Goal: Task Accomplishment & Management: Use online tool/utility

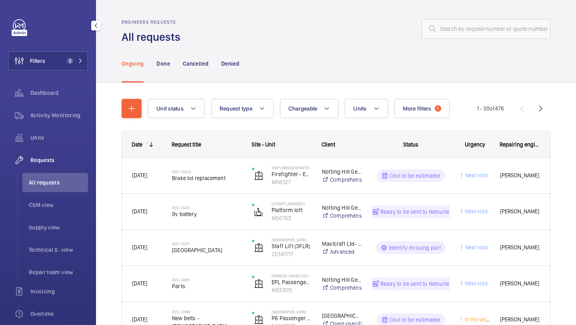
click at [72, 60] on span "2" at bounding box center [70, 61] width 6 height 6
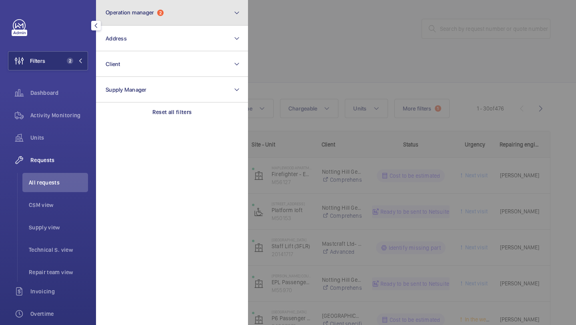
click at [137, 21] on button "Operation manager 2" at bounding box center [172, 13] width 152 height 26
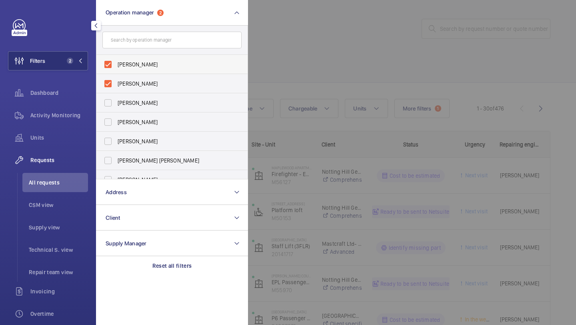
click at [137, 64] on span "[PERSON_NAME]" at bounding box center [173, 64] width 110 height 8
click at [116, 64] on input "[PERSON_NAME]" at bounding box center [108, 64] width 16 height 16
checkbox input "false"
click at [137, 65] on span "[PERSON_NAME]" at bounding box center [173, 64] width 110 height 8
click at [116, 65] on input "[PERSON_NAME]" at bounding box center [108, 64] width 16 height 16
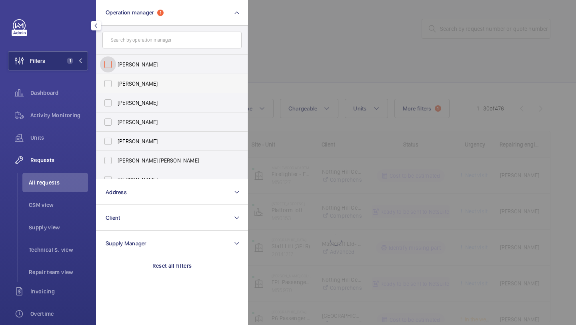
checkbox input "false"
click at [278, 45] on div at bounding box center [536, 162] width 576 height 325
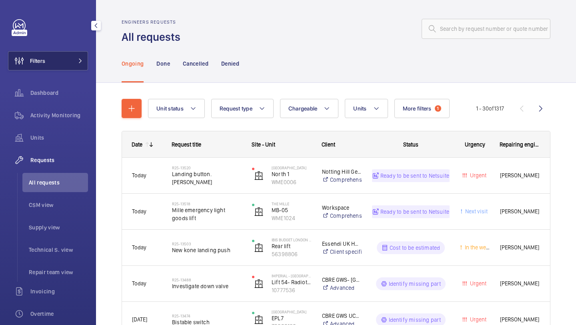
click at [72, 57] on button "Filters" at bounding box center [48, 60] width 80 height 19
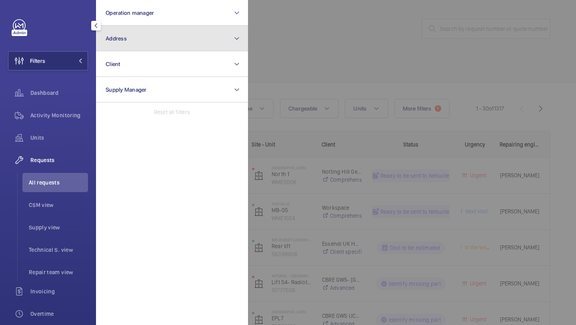
click at [151, 36] on button "Address" at bounding box center [172, 39] width 152 height 26
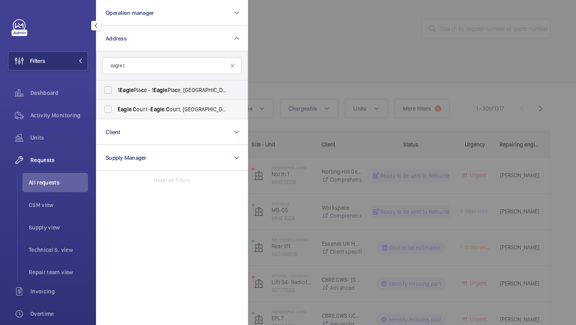
type input "eagle c"
click at [148, 112] on span "Eagle C ourt - Eagle C ourt, [GEOGRAPHIC_DATA] E C 1M 5QD" at bounding box center [173, 109] width 110 height 8
click at [116, 112] on input "Eagle C ourt - Eagle C ourt, [GEOGRAPHIC_DATA] E C 1M 5QD" at bounding box center [108, 109] width 16 height 16
checkbox input "true"
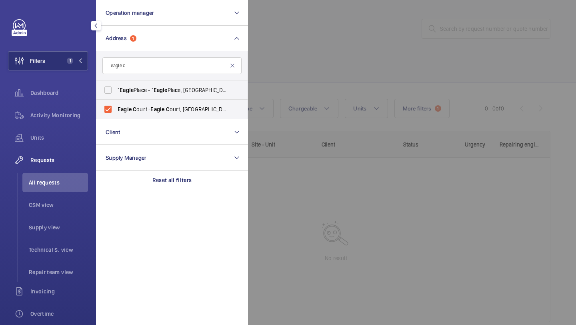
click at [299, 59] on div at bounding box center [536, 162] width 576 height 325
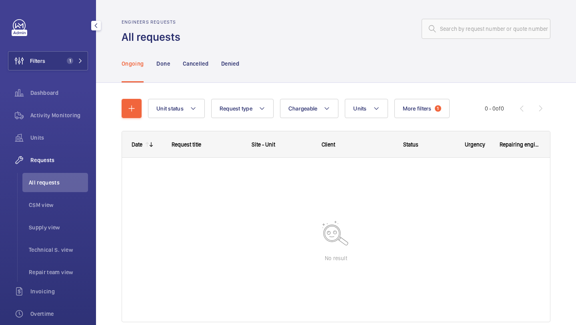
click at [60, 217] on ul "All requests CSM view Supply view Technical S. view Repair team view" at bounding box center [52, 227] width 71 height 109
click at [60, 192] on li "All requests" at bounding box center [55, 182] width 66 height 19
click at [60, 214] on li "CSM view" at bounding box center [55, 204] width 66 height 19
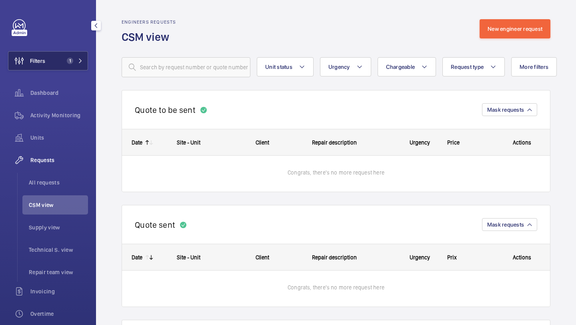
click at [56, 57] on button "Filters 1" at bounding box center [48, 60] width 80 height 19
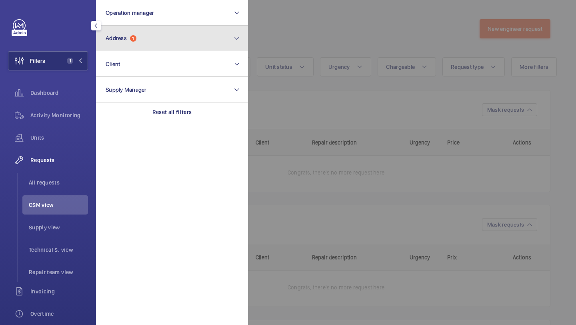
click at [110, 44] on button "Address 1" at bounding box center [172, 39] width 152 height 26
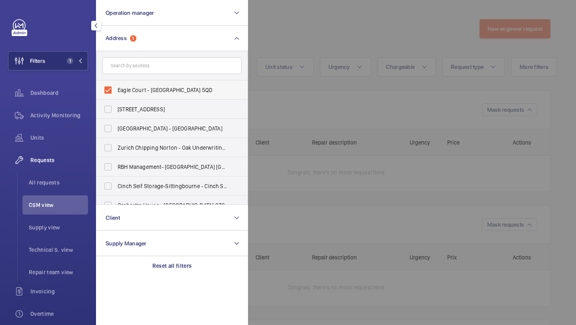
click at [121, 84] on label "Eagle Court - [GEOGRAPHIC_DATA] 5QD" at bounding box center [165, 89] width 139 height 19
click at [116, 84] on input "Eagle Court - [GEOGRAPHIC_DATA] 5QD" at bounding box center [108, 90] width 16 height 16
checkbox input "false"
click at [123, 68] on input "text" at bounding box center [171, 65] width 139 height 17
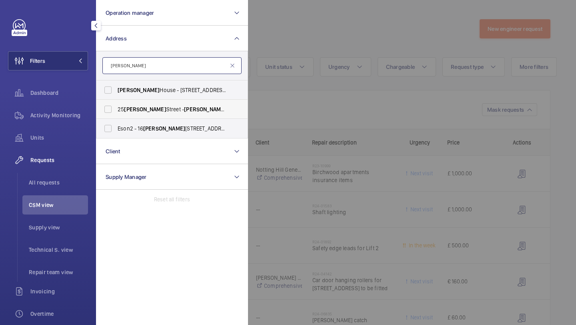
type input "[PERSON_NAME]"
click at [171, 115] on label "[STREET_ADDRESS][PERSON_NAME][PERSON_NAME]" at bounding box center [165, 109] width 139 height 19
click at [116, 115] on input "[STREET_ADDRESS][PERSON_NAME][PERSON_NAME]" at bounding box center [108, 109] width 16 height 16
checkbox input "true"
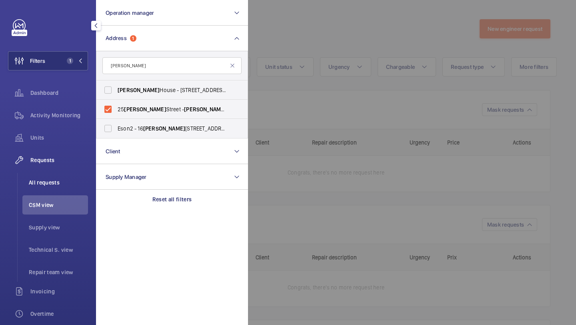
click at [67, 176] on li "All requests" at bounding box center [55, 182] width 66 height 19
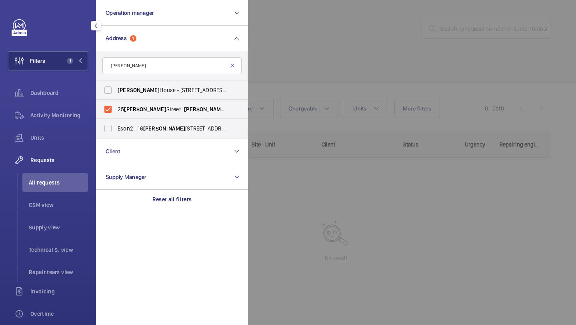
click at [259, 130] on div at bounding box center [536, 162] width 576 height 325
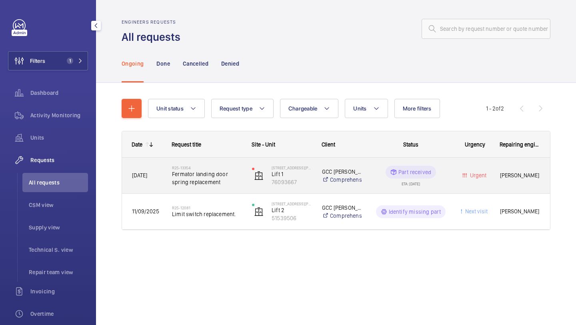
click at [224, 170] on span "Fermator landing door spring replacement" at bounding box center [207, 178] width 70 height 16
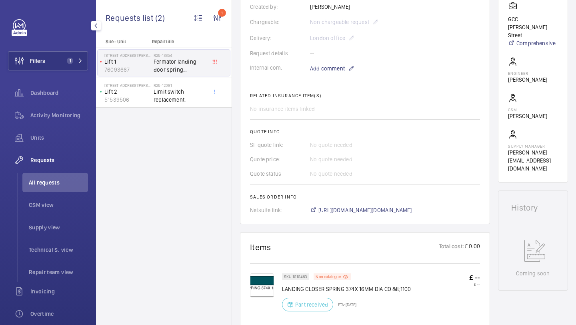
scroll to position [86, 0]
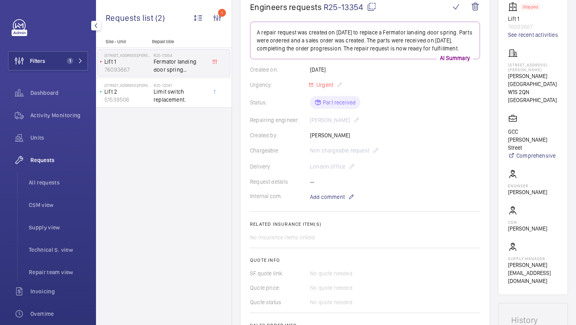
click at [61, 47] on div "Filters 1 Dashboard Activity Monitoring Units Requests All requests CSM view Su…" at bounding box center [48, 217] width 80 height 397
click at [61, 55] on button "Filters 1" at bounding box center [48, 60] width 80 height 19
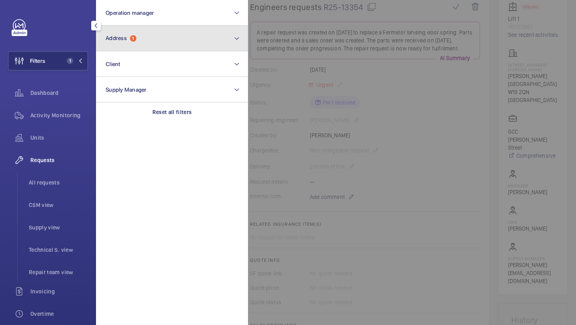
click at [140, 32] on button "Address 1" at bounding box center [172, 39] width 152 height 26
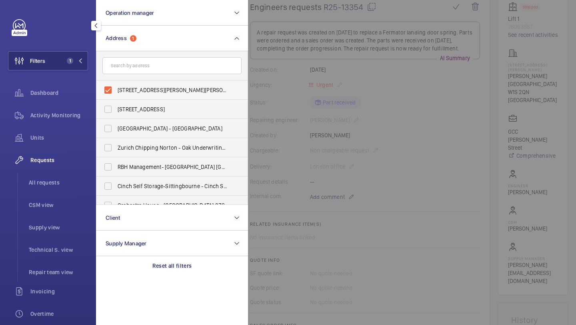
click at [130, 85] on label "[STREET_ADDRESS][PERSON_NAME][PERSON_NAME]" at bounding box center [165, 89] width 139 height 19
click at [116, 85] on input "[STREET_ADDRESS][PERSON_NAME][PERSON_NAME]" at bounding box center [108, 90] width 16 height 16
checkbox input "false"
click at [64, 180] on span "All requests" at bounding box center [58, 183] width 59 height 8
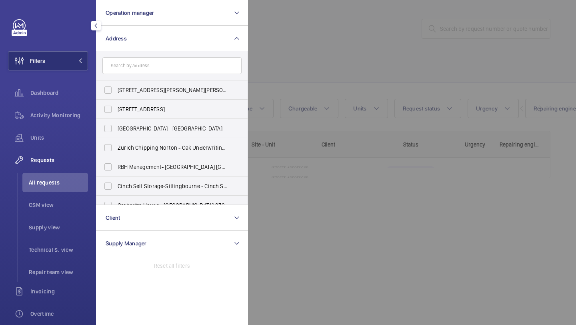
click at [313, 72] on div at bounding box center [536, 162] width 576 height 325
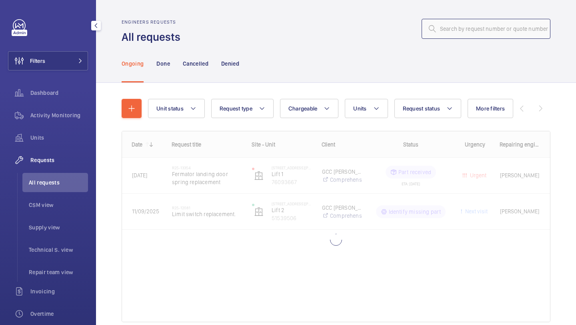
click at [453, 32] on input "text" at bounding box center [486, 29] width 129 height 20
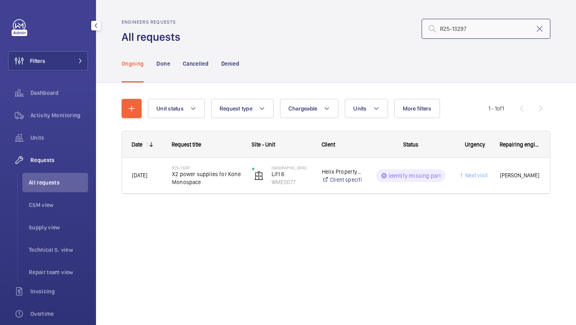
type input "R25-13297"
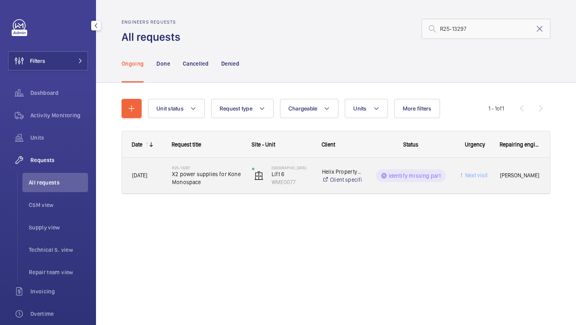
click at [217, 165] on div "R25-13297 X2 power supplies for Kone Monospace" at bounding box center [207, 175] width 70 height 23
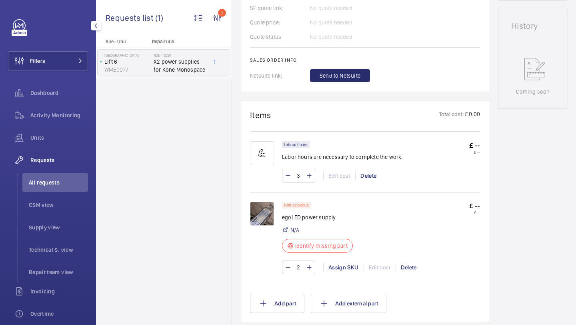
scroll to position [405, 0]
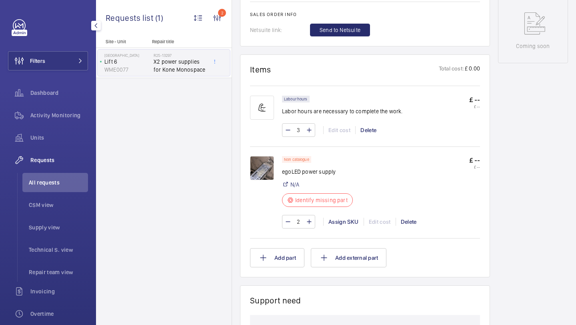
click at [262, 173] on img at bounding box center [262, 168] width 24 height 24
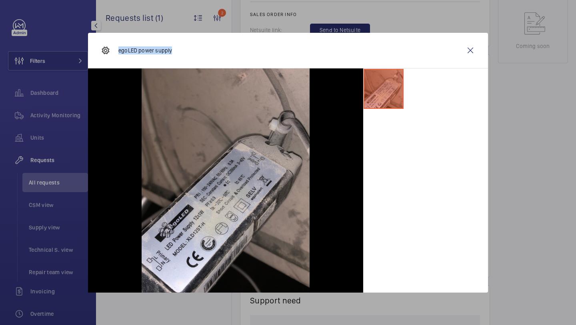
drag, startPoint x: 176, startPoint y: 52, endPoint x: 117, endPoint y: 50, distance: 59.3
click at [117, 50] on div "egoLED power supply" at bounding box center [288, 51] width 400 height 36
copy p "egoLED power supply"
click at [473, 50] on wm-front-icon-button at bounding box center [470, 50] width 19 height 19
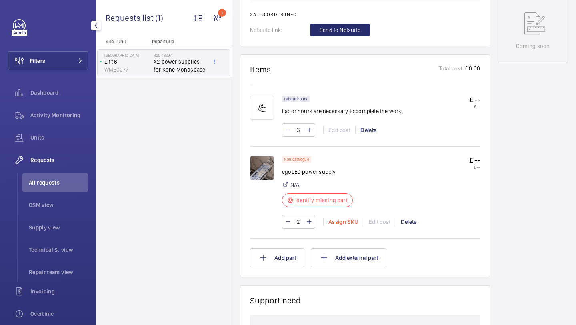
click at [342, 223] on div "Assign SKU" at bounding box center [343, 222] width 40 height 8
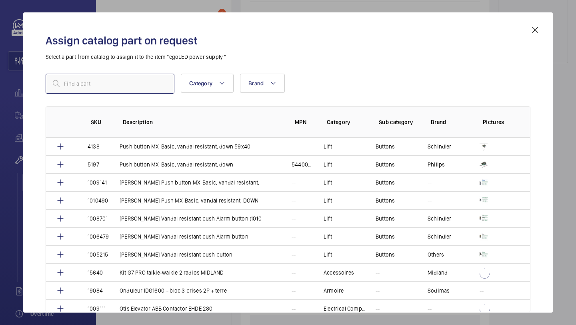
click at [145, 86] on input "text" at bounding box center [110, 84] width 129 height 20
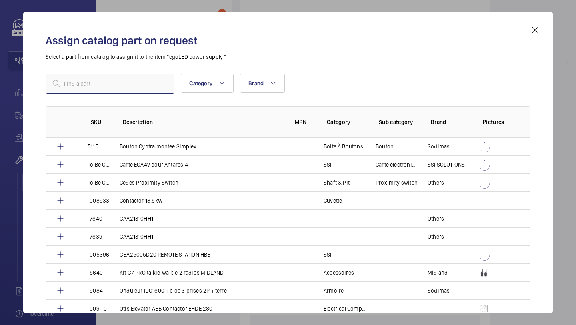
paste input "LED Driver"
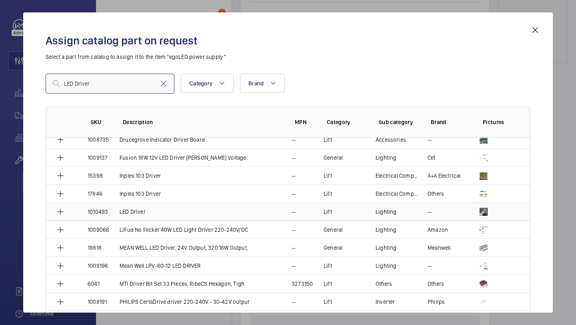
scroll to position [35, 0]
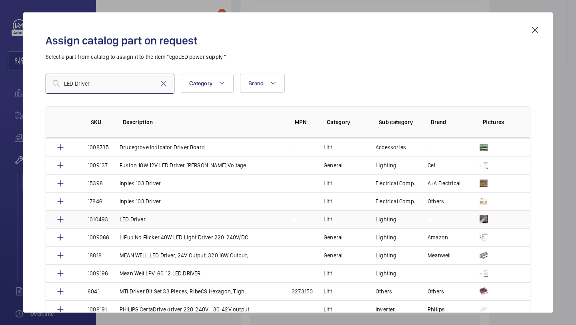
type input "LED Driver"
click at [168, 217] on td "LED Driver" at bounding box center [196, 219] width 172 height 18
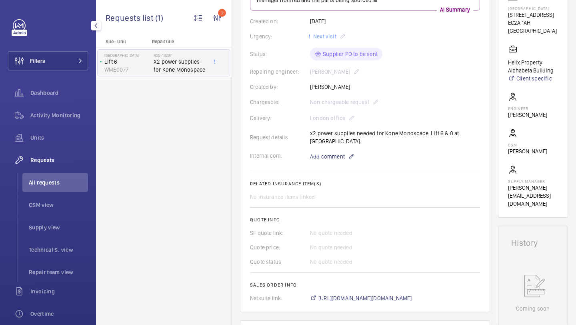
scroll to position [151, 0]
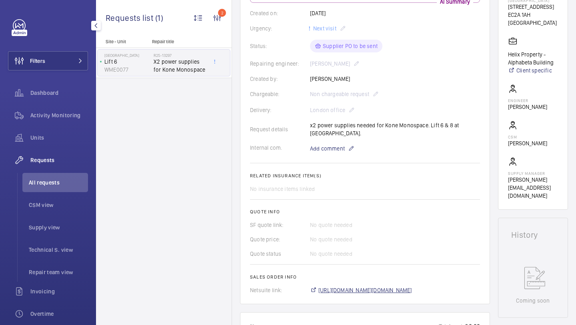
click at [339, 290] on span "[URL][DOMAIN_NAME][DOMAIN_NAME]" at bounding box center [366, 290] width 94 height 8
